Goal: Information Seeking & Learning: Understand process/instructions

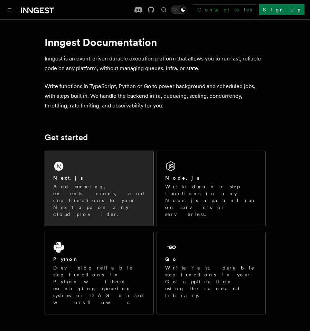
click at [96, 184] on p "Add queueing, events, crons, and step functions to your Next app on any cloud p…" at bounding box center [99, 200] width 92 height 35
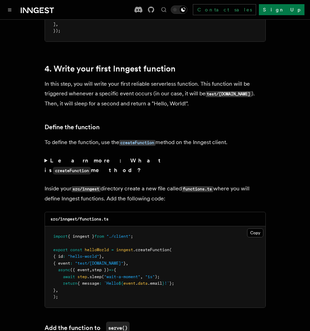
scroll to position [1141, 0]
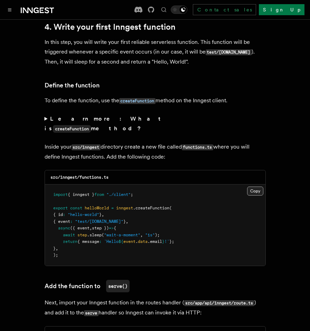
click at [256, 186] on button "Copy Copied" at bounding box center [255, 190] width 16 height 9
